Goal: Information Seeking & Learning: Learn about a topic

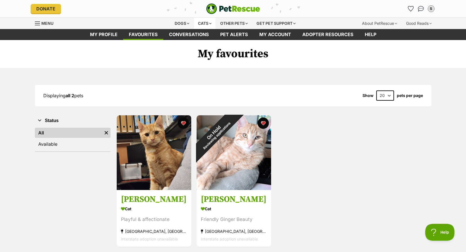
click at [202, 23] on div "Cats" at bounding box center [204, 23] width 21 height 11
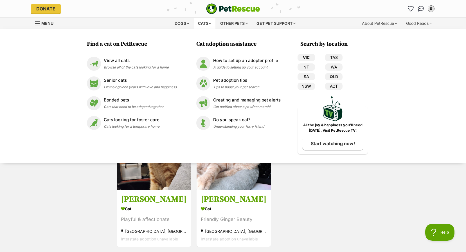
click at [306, 59] on link "VIC" at bounding box center [306, 57] width 17 height 7
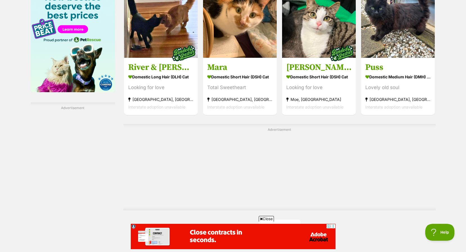
scroll to position [1041, 0]
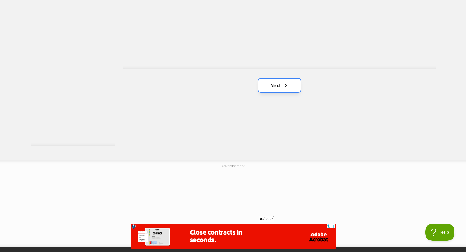
click at [280, 83] on link "Next" at bounding box center [280, 85] width 42 height 14
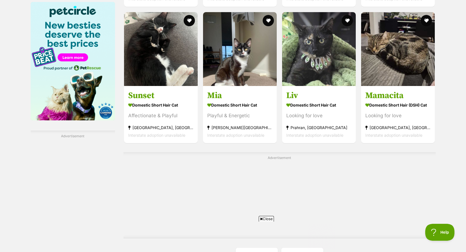
scroll to position [1013, 0]
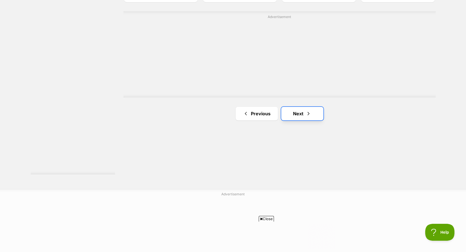
click at [302, 114] on link "Next" at bounding box center [302, 114] width 42 height 14
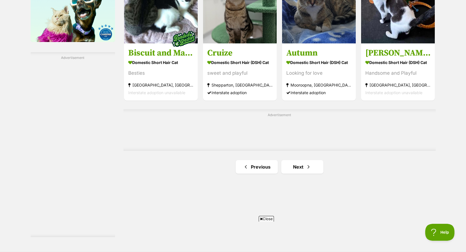
scroll to position [979, 0]
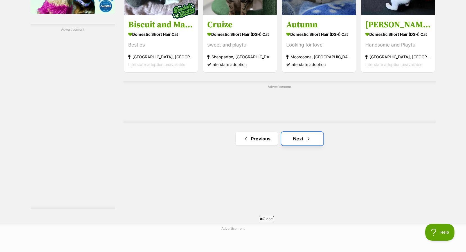
click at [298, 134] on link "Next" at bounding box center [302, 139] width 42 height 14
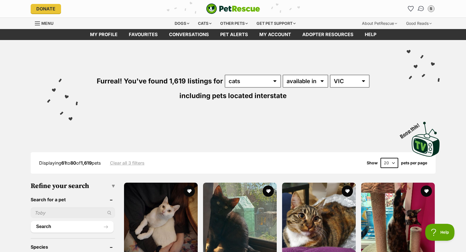
click at [419, 8] on img "Conversations" at bounding box center [421, 8] width 8 height 7
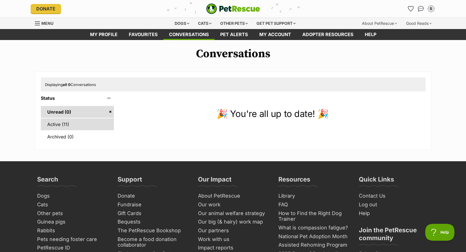
click at [77, 121] on link "Active (11)" at bounding box center [77, 124] width 73 height 12
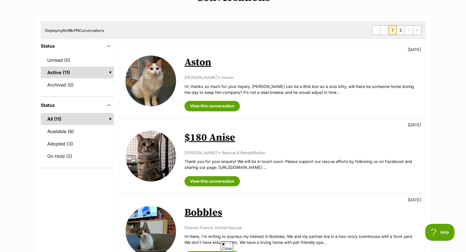
scroll to position [169, 0]
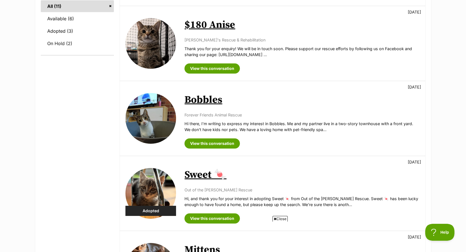
click at [201, 102] on link "Bobbles" at bounding box center [204, 99] width 38 height 13
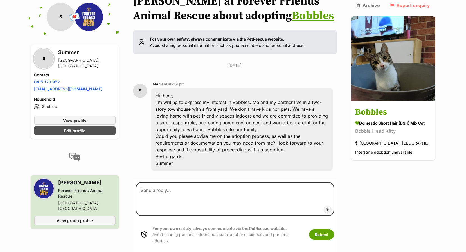
click at [292, 21] on link "Bobbles" at bounding box center [313, 16] width 42 height 14
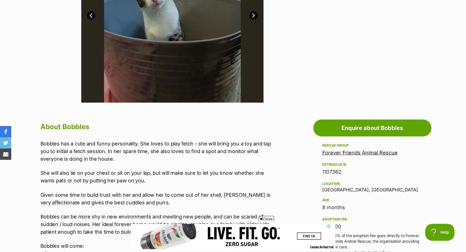
click at [329, 151] on link "Forever Friends Animal Rescue" at bounding box center [359, 152] width 75 height 6
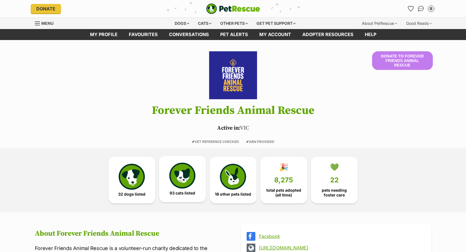
click at [184, 169] on img at bounding box center [182, 175] width 26 height 26
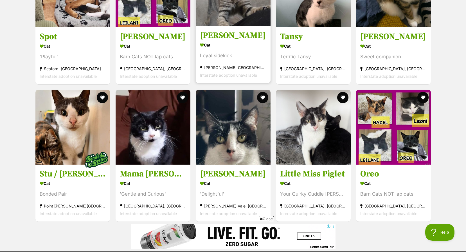
scroll to position [2198, 0]
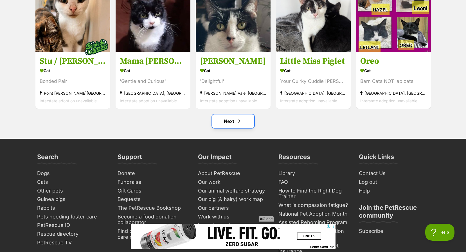
click at [243, 121] on link "Next" at bounding box center [233, 121] width 42 height 14
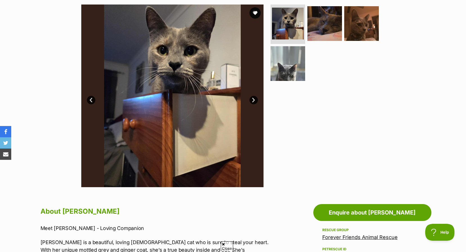
click at [253, 102] on link "Next" at bounding box center [254, 100] width 8 height 8
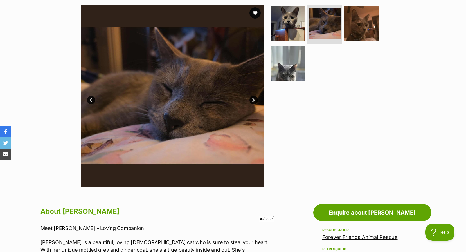
click at [253, 102] on link "Next" at bounding box center [254, 100] width 8 height 8
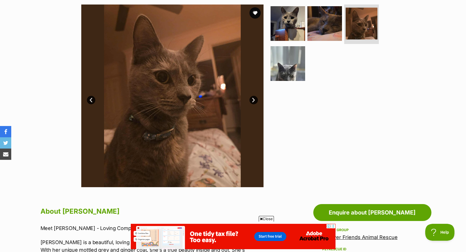
click at [253, 102] on link "Next" at bounding box center [254, 100] width 8 height 8
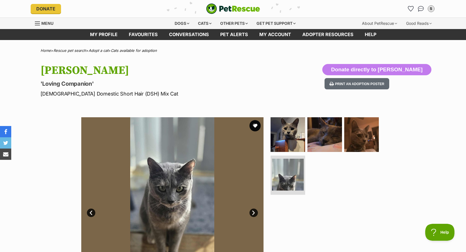
scroll to position [56, 0]
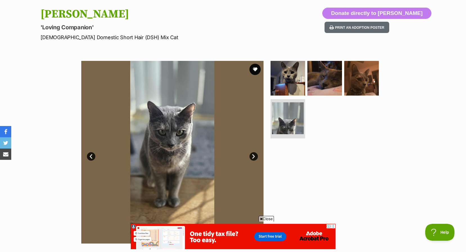
click at [249, 158] on img at bounding box center [172, 152] width 182 height 182
click at [251, 157] on link "Next" at bounding box center [254, 156] width 8 height 8
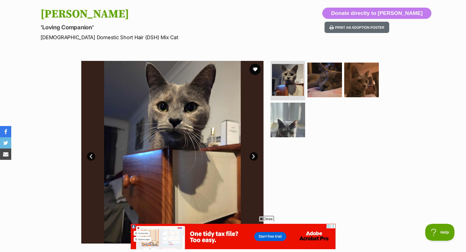
click at [251, 157] on link "Next" at bounding box center [254, 156] width 8 height 8
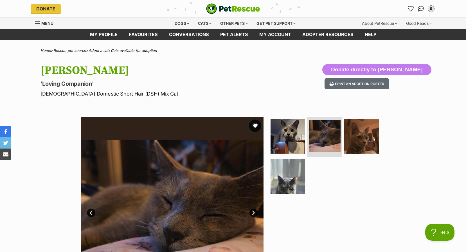
scroll to position [0, 0]
click at [257, 121] on button "favourite" at bounding box center [255, 125] width 12 height 12
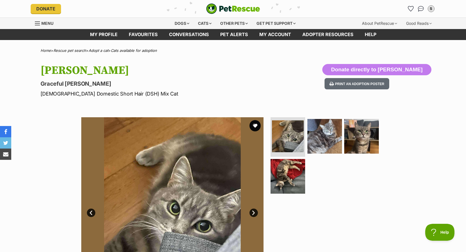
scroll to position [113, 0]
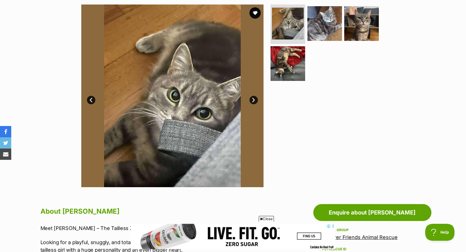
click at [256, 96] on link "Next" at bounding box center [254, 100] width 8 height 8
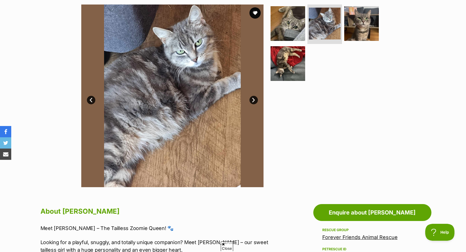
click at [256, 96] on link "Next" at bounding box center [254, 100] width 8 height 8
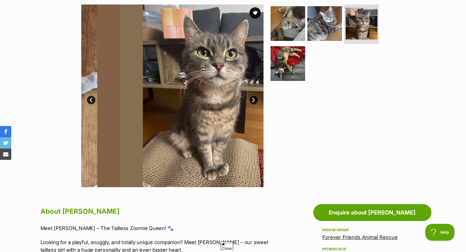
scroll to position [0, 0]
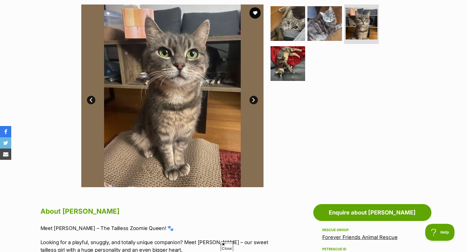
click at [256, 96] on link "Next" at bounding box center [254, 100] width 8 height 8
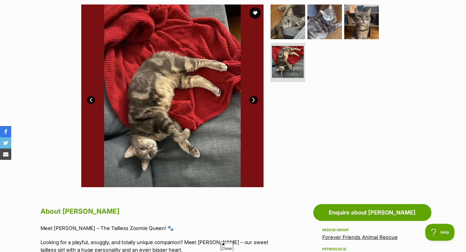
click at [256, 96] on link "Next" at bounding box center [254, 100] width 8 height 8
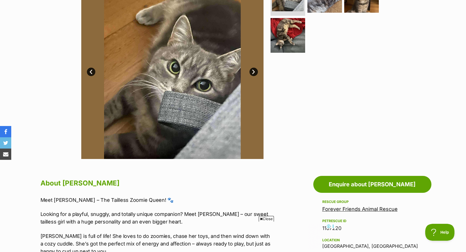
scroll to position [56, 0]
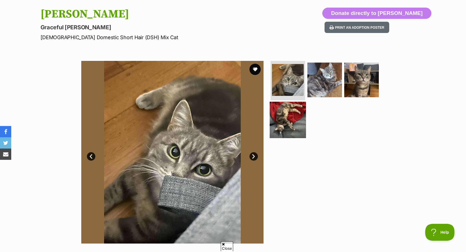
click at [285, 113] on img at bounding box center [288, 119] width 36 height 36
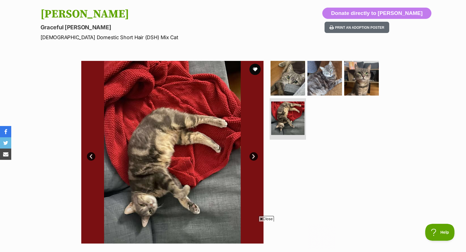
scroll to position [0, 0]
click at [305, 93] on img at bounding box center [288, 78] width 36 height 36
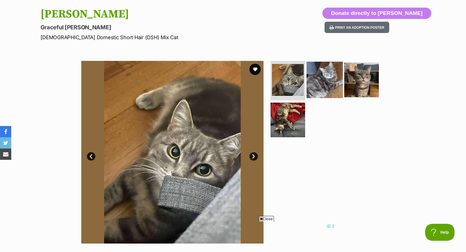
click at [326, 86] on img at bounding box center [325, 80] width 36 height 36
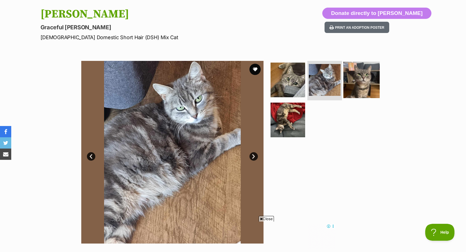
click at [359, 90] on img at bounding box center [362, 80] width 36 height 36
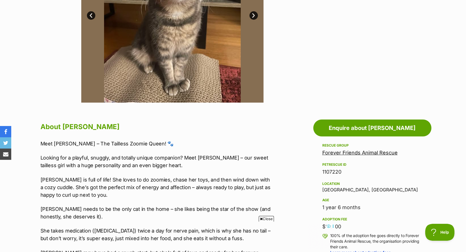
scroll to position [309, 0]
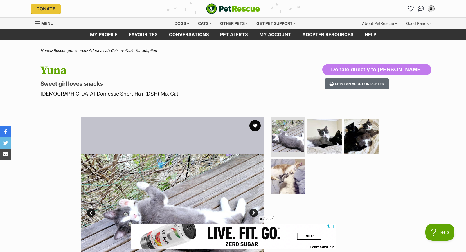
scroll to position [56, 0]
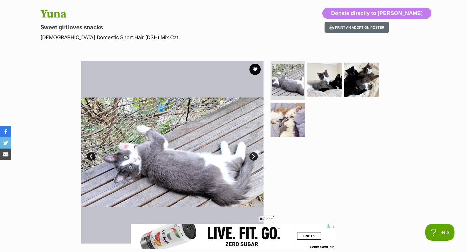
click at [255, 155] on link "Next" at bounding box center [254, 156] width 8 height 8
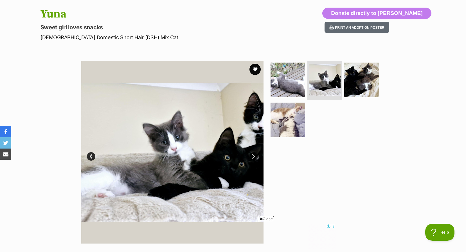
scroll to position [0, 0]
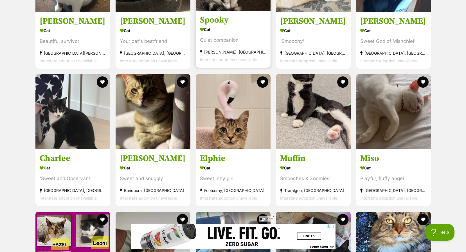
scroll to position [951, 0]
